Goal: Transaction & Acquisition: Book appointment/travel/reservation

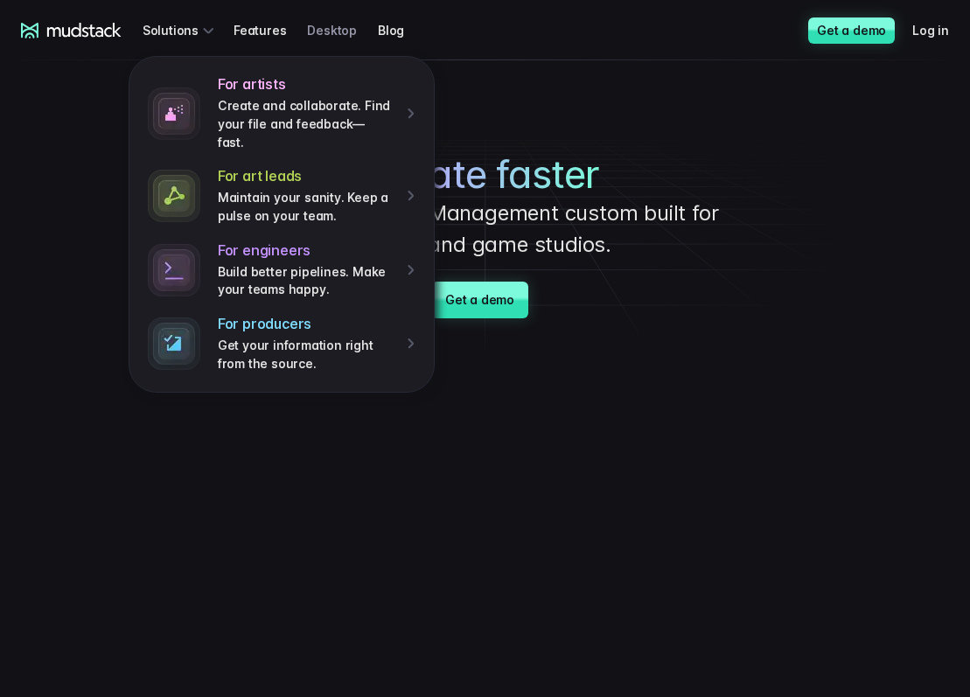
click at [328, 31] on link "Desktop" at bounding box center [342, 30] width 71 height 32
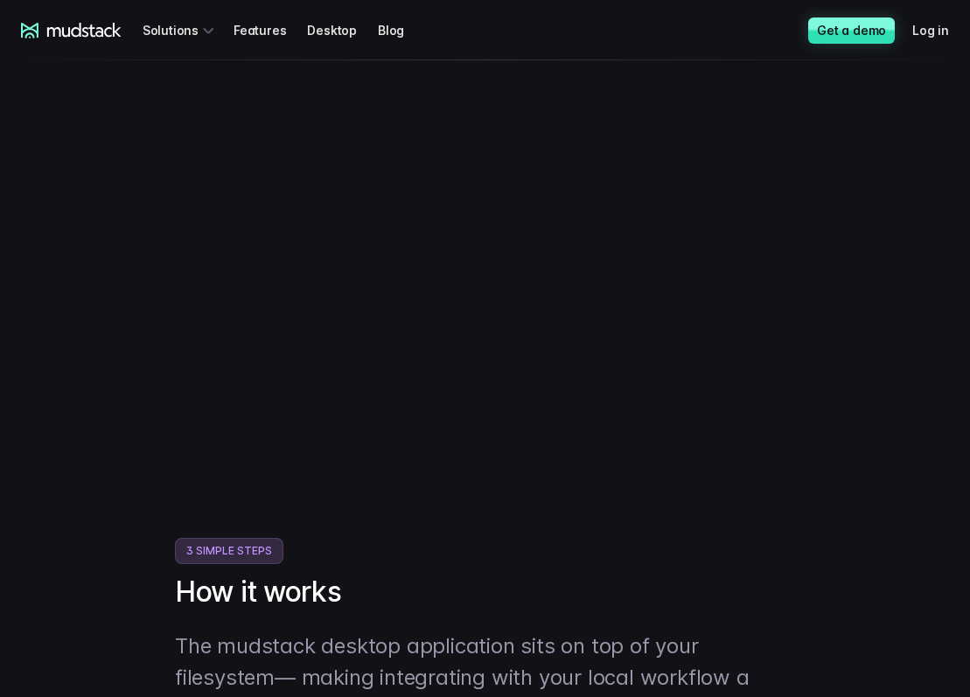
scroll to position [87, 0]
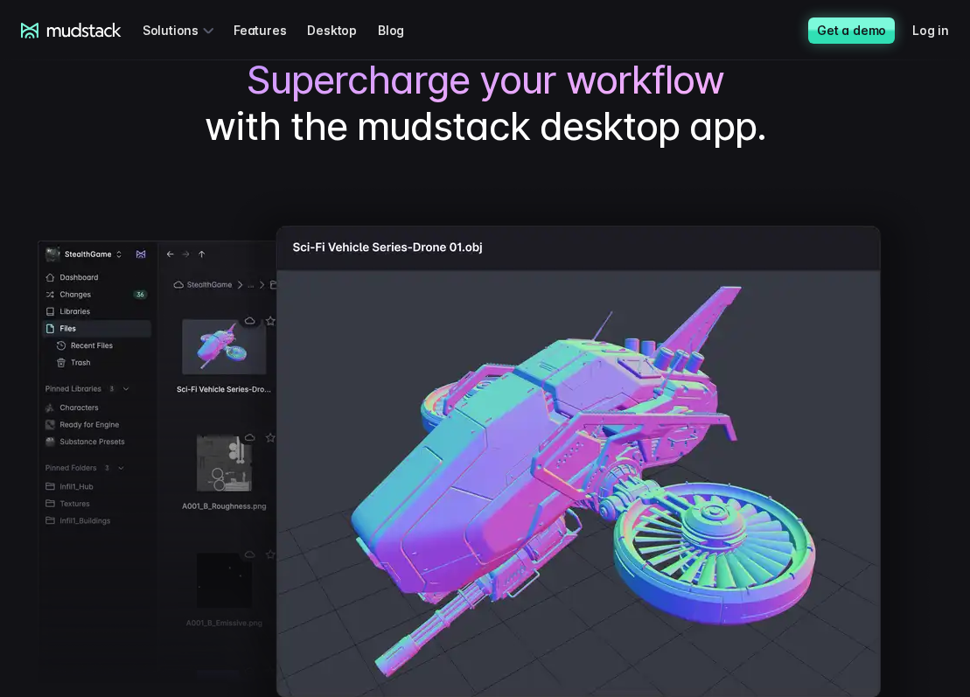
click at [836, 25] on link "Get a demo" at bounding box center [851, 30] width 87 height 26
